Goal: Communication & Community: Share content

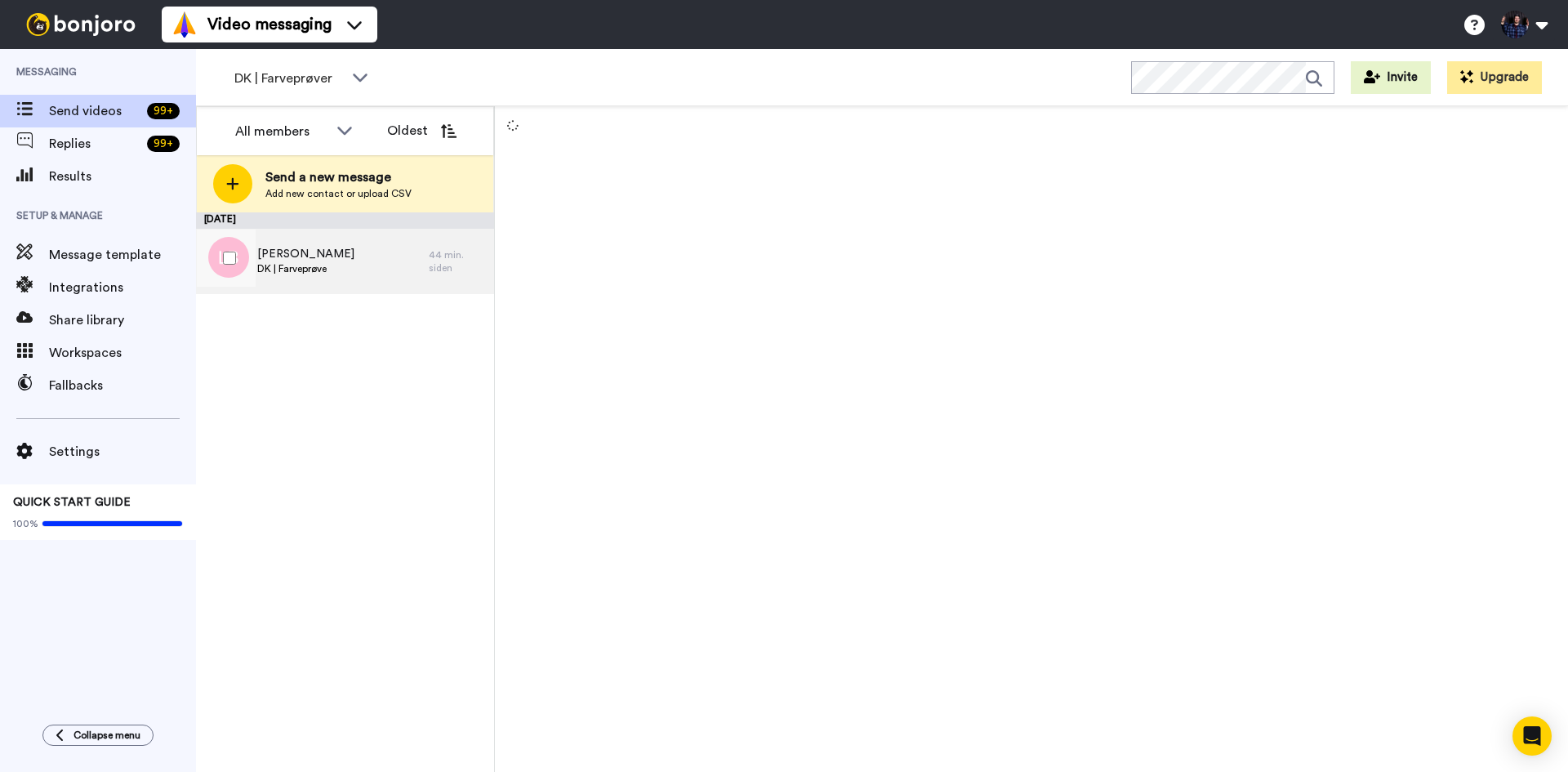
click at [362, 252] on div "[PERSON_NAME] DK | Farveprøve" at bounding box center [312, 262] width 233 height 65
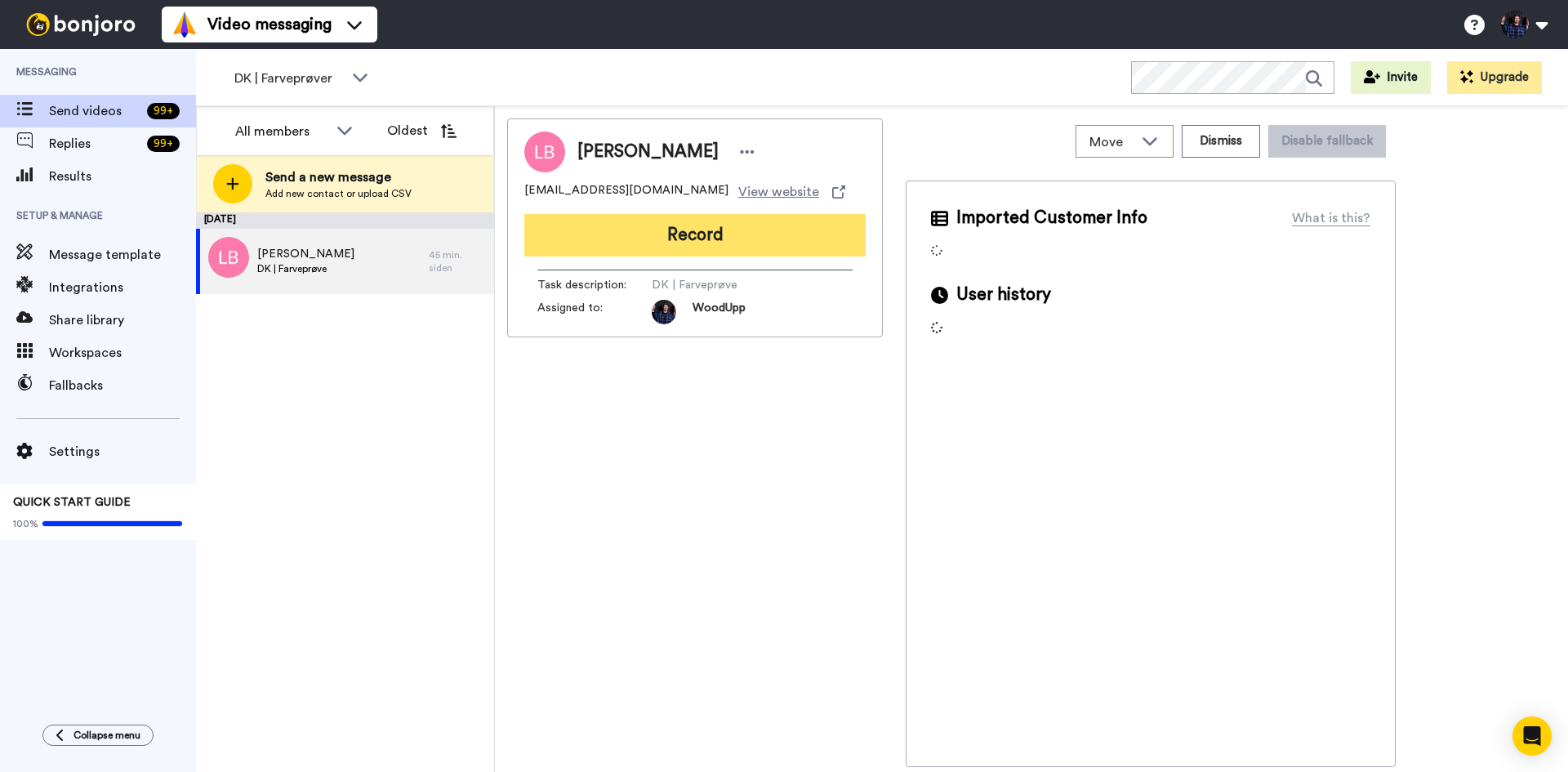
click at [657, 237] on button "Record" at bounding box center [695, 235] width 341 height 42
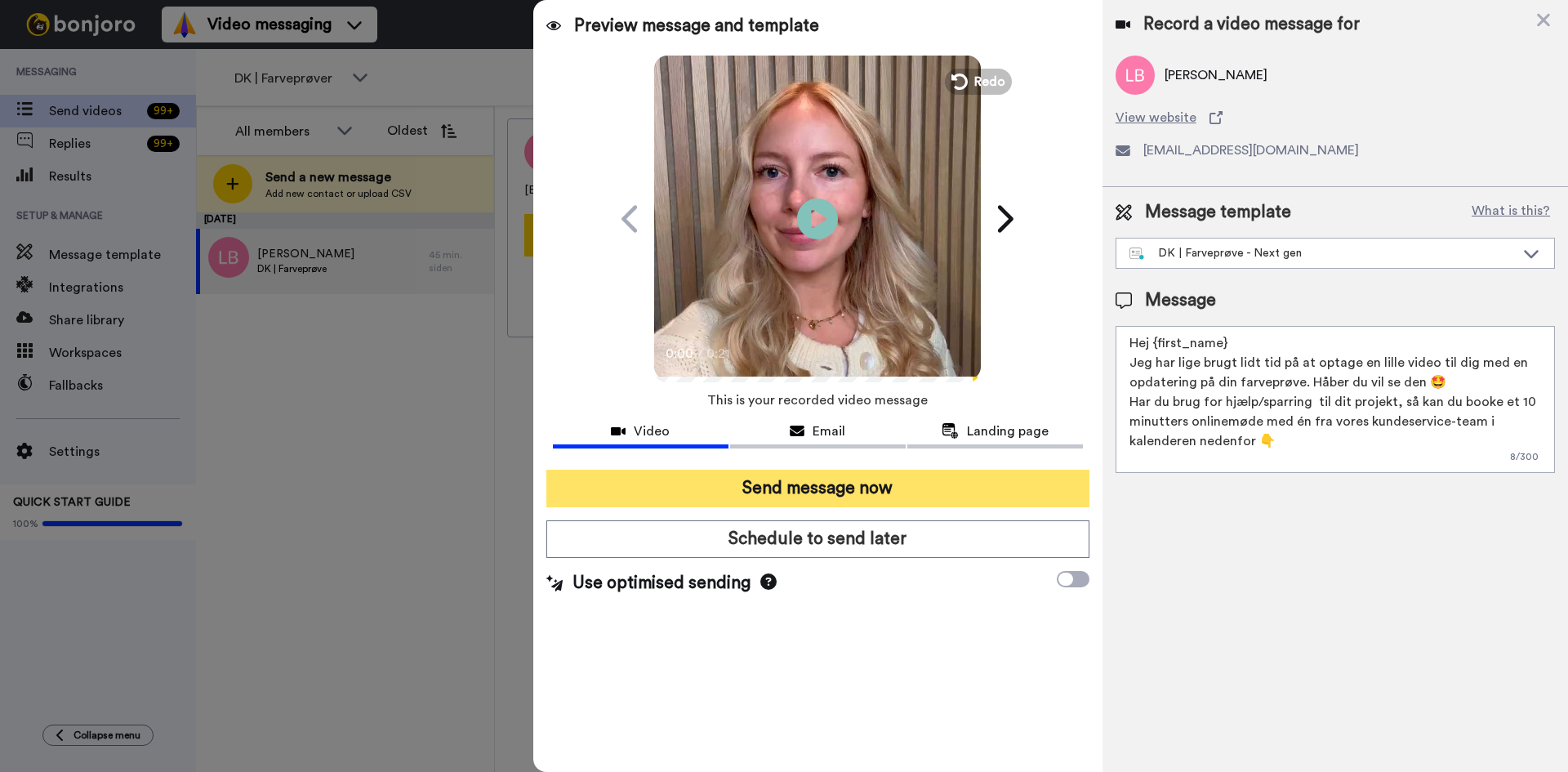
click at [839, 501] on button "Send message now" at bounding box center [818, 488] width 543 height 37
